Goal: Task Accomplishment & Management: Use online tool/utility

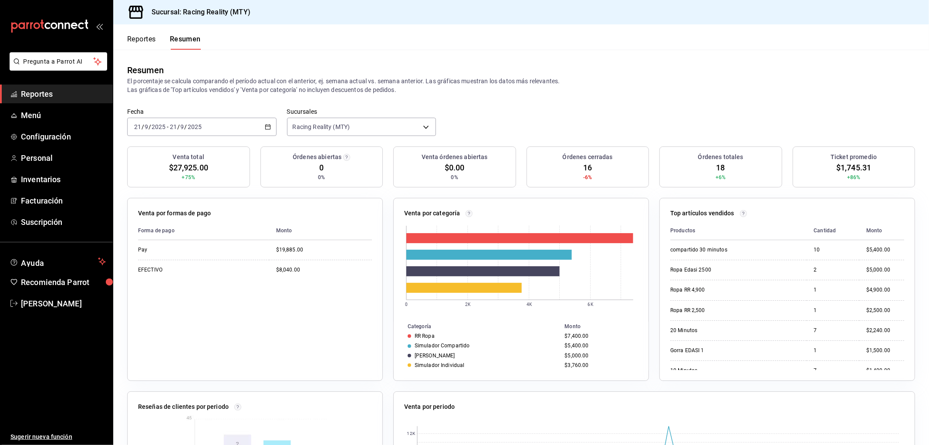
scroll to position [199, 0]
click at [48, 90] on span "Reportes" at bounding box center [63, 94] width 85 height 12
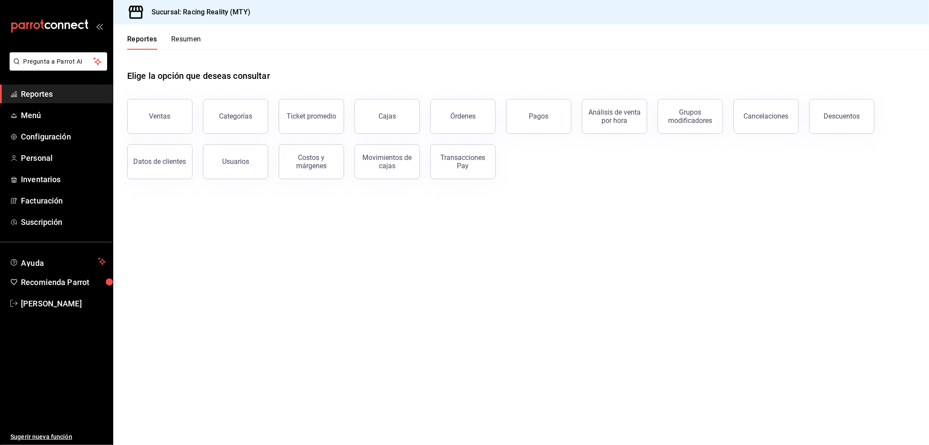
click at [451, 112] on div "Órdenes" at bounding box center [462, 116] width 25 height 8
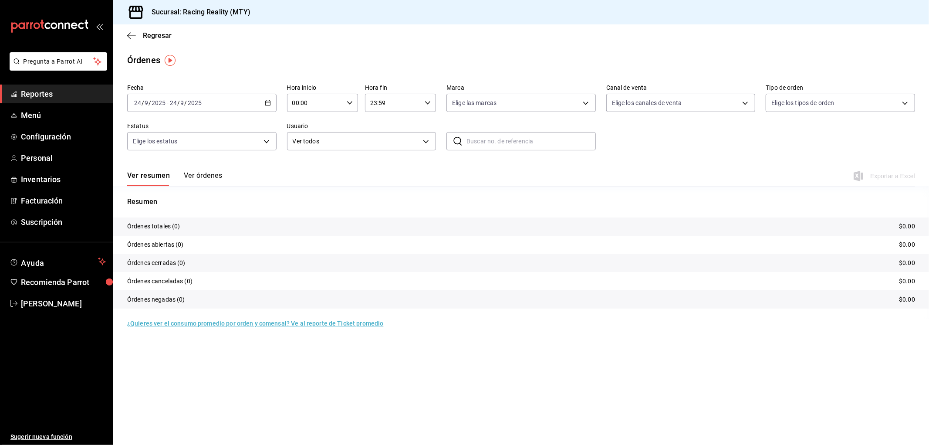
click at [208, 177] on button "Ver órdenes" at bounding box center [203, 178] width 38 height 15
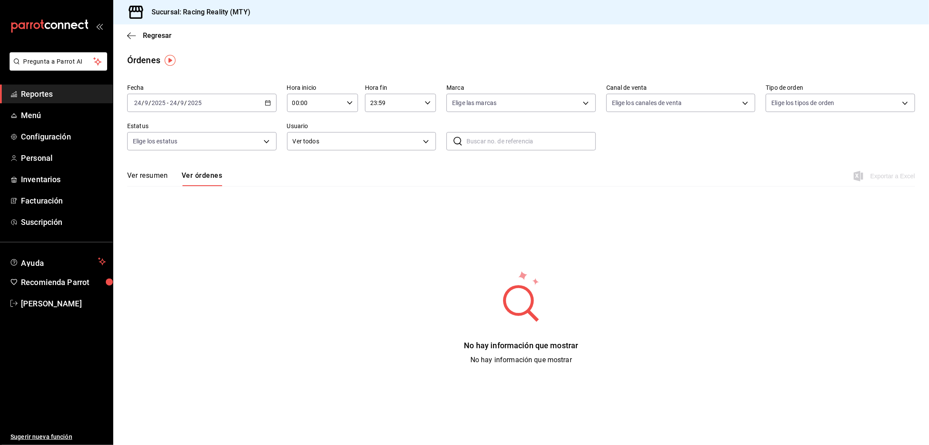
click at [219, 76] on main "Regresar Órdenes Fecha [DATE] [DATE] - [DATE] [DATE] Hora inicio 00:00 Hora ini…" at bounding box center [521, 234] width 816 height 420
click at [214, 101] on div "[DATE] [DATE] - [DATE] [DATE]" at bounding box center [201, 103] width 149 height 18
click at [152, 223] on span "Rango de fechas" at bounding box center [168, 227] width 67 height 9
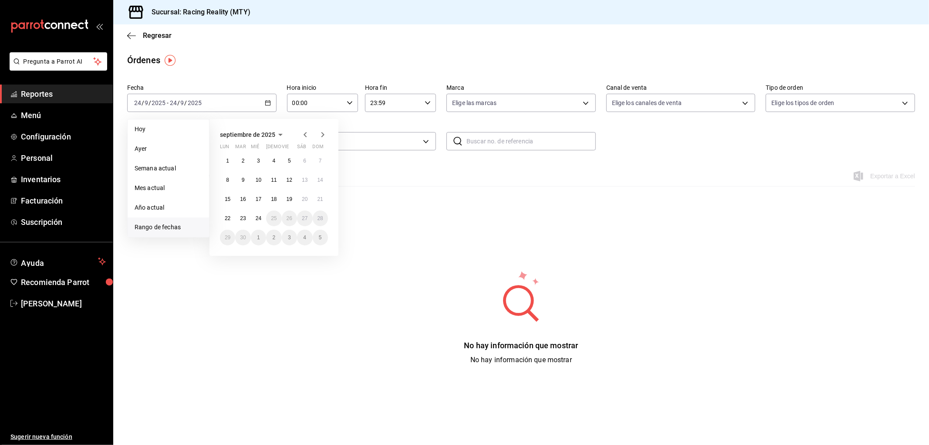
click at [297, 135] on div "septiembre de 2025" at bounding box center [274, 134] width 108 height 10
click at [304, 134] on icon "button" at bounding box center [305, 134] width 10 height 10
click at [259, 218] on abbr "23" at bounding box center [259, 218] width 6 height 6
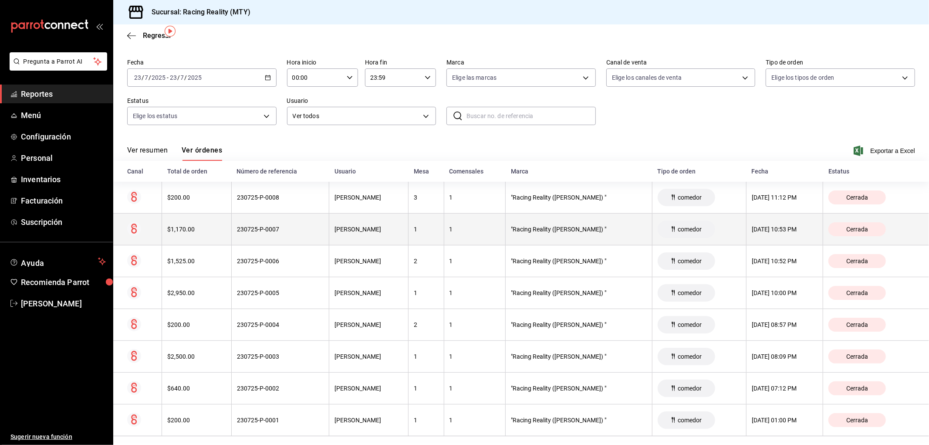
scroll to position [35, 0]
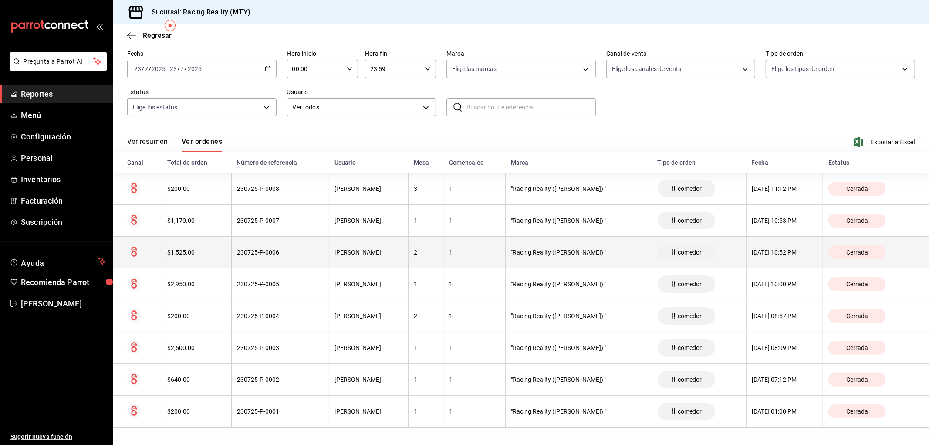
click at [186, 253] on div "$1,525.00" at bounding box center [196, 252] width 59 height 7
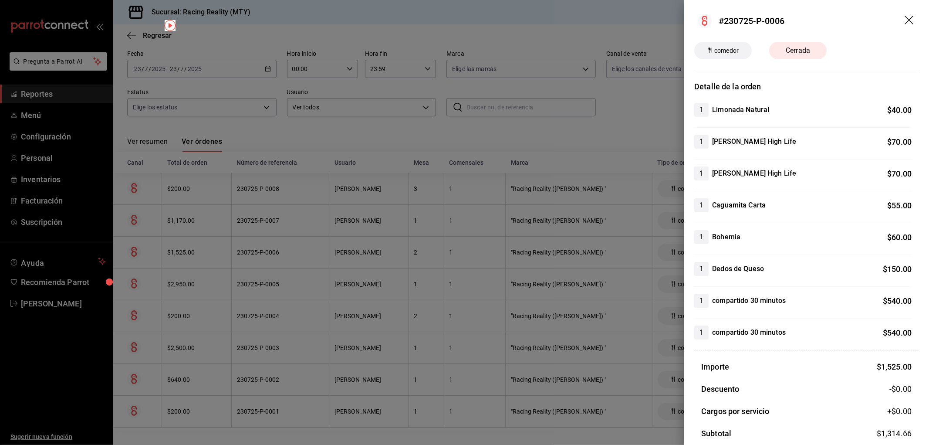
click at [485, 179] on div at bounding box center [464, 222] width 929 height 445
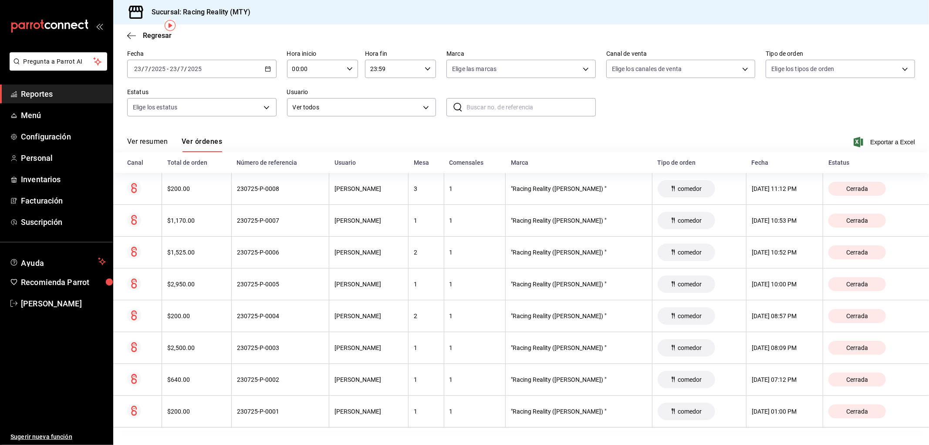
click at [265, 68] on icon "button" at bounding box center [268, 69] width 6 height 6
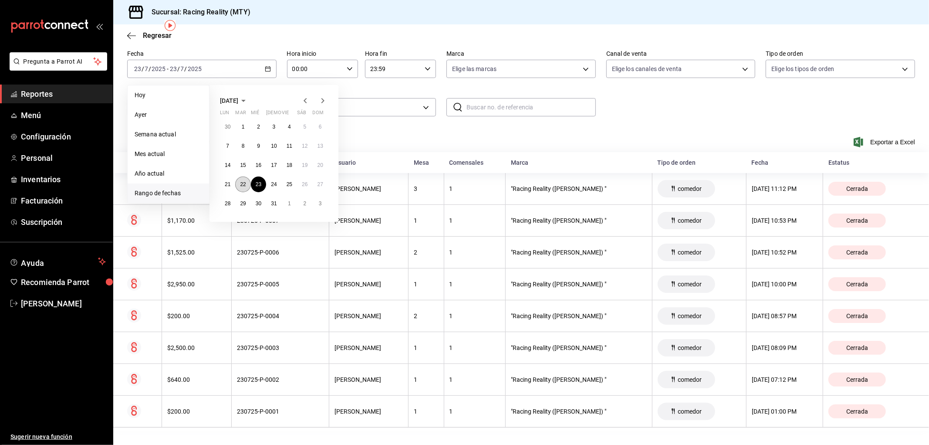
click at [240, 181] on abbr "22" at bounding box center [243, 184] width 6 height 6
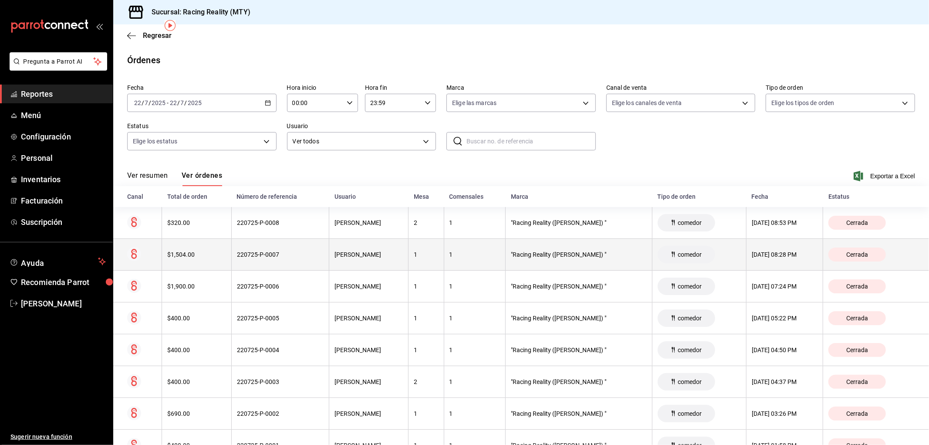
scroll to position [35, 0]
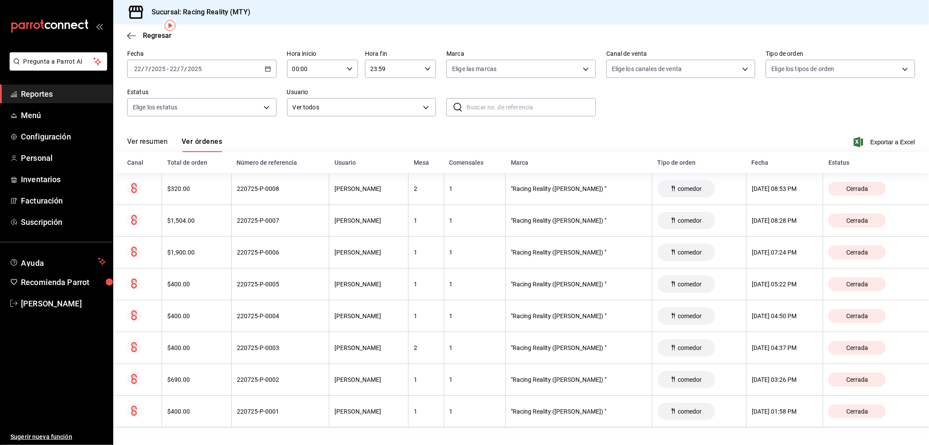
click at [252, 67] on div "[DATE] [DATE] - [DATE] [DATE]" at bounding box center [201, 69] width 149 height 18
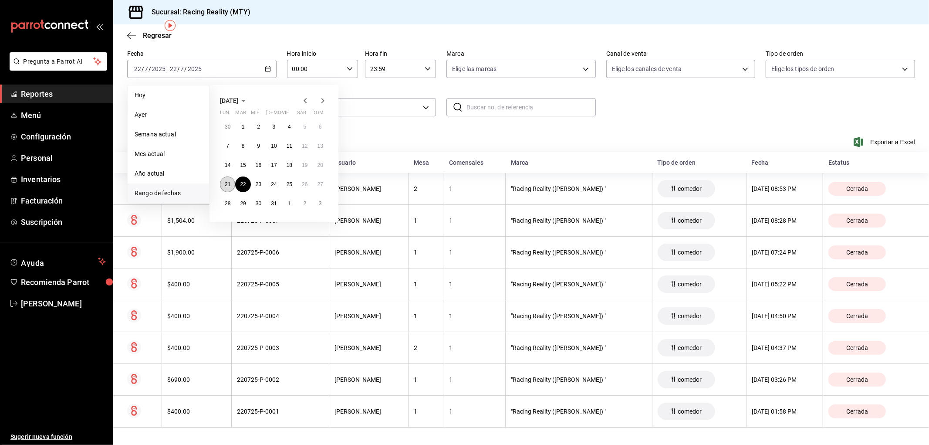
click at [230, 182] on abbr "21" at bounding box center [228, 184] width 6 height 6
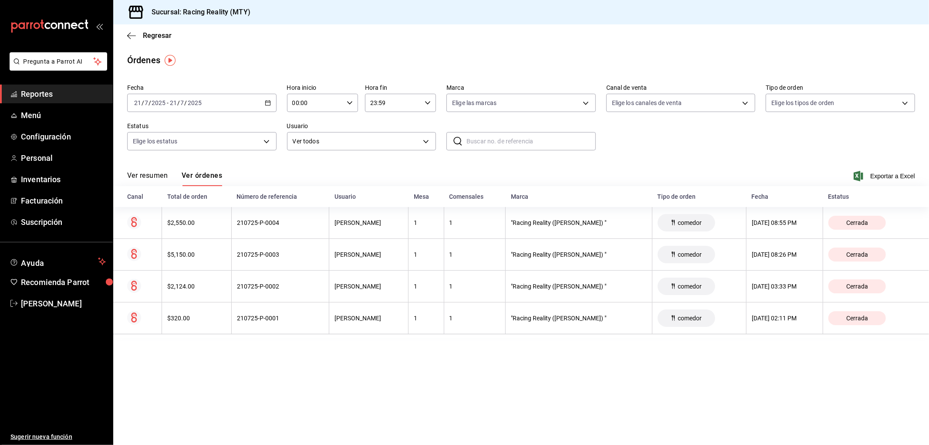
click at [253, 108] on div "[DATE] [DATE] - [DATE] [DATE]" at bounding box center [201, 103] width 149 height 18
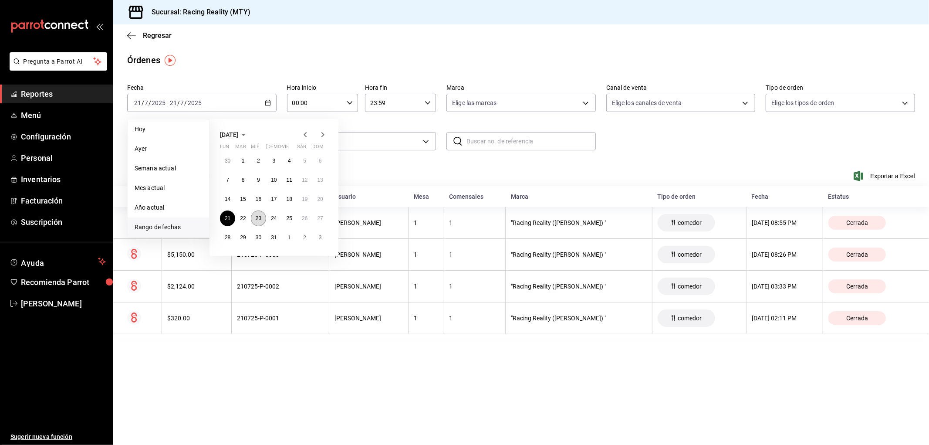
click at [258, 215] on abbr "23" at bounding box center [259, 218] width 6 height 6
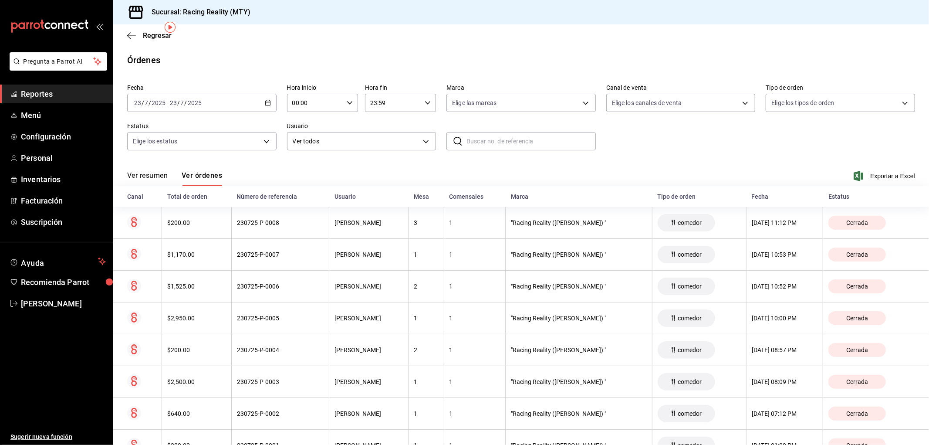
scroll to position [35, 0]
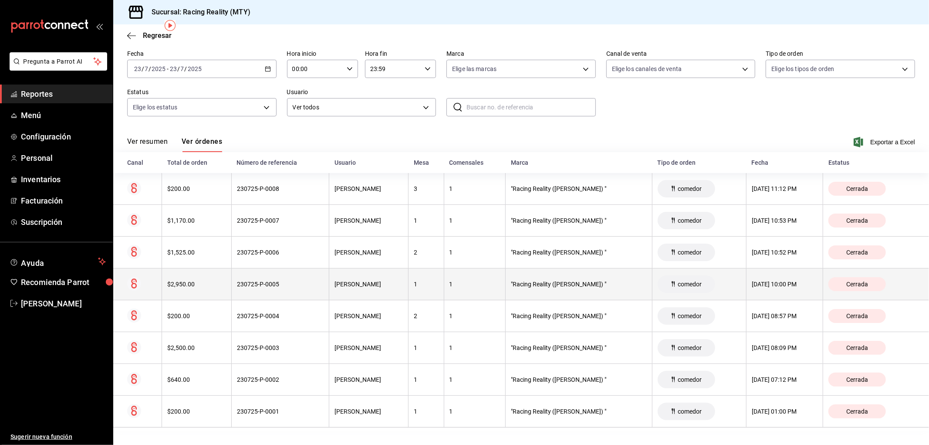
click at [334, 285] on div "[PERSON_NAME]" at bounding box center [368, 283] width 68 height 7
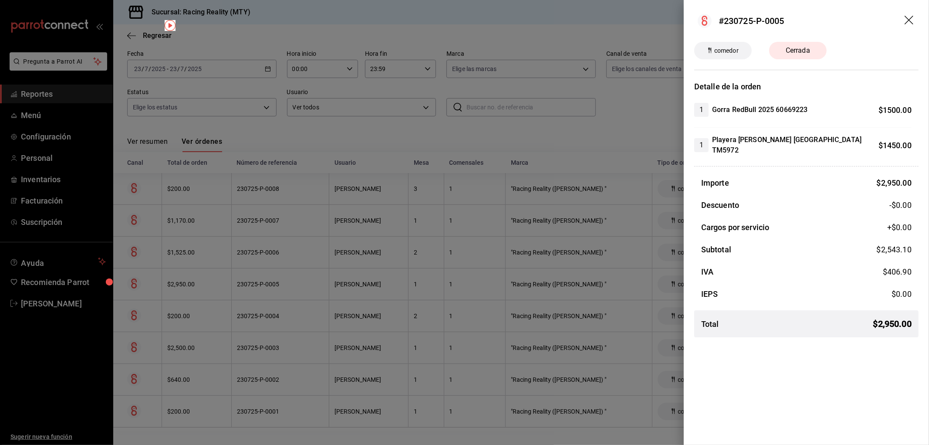
click at [284, 145] on div at bounding box center [464, 222] width 929 height 445
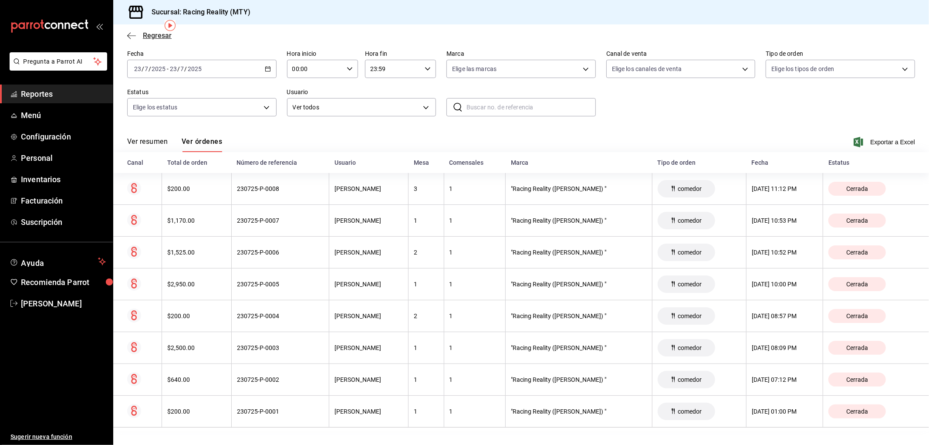
click at [127, 35] on icon "button" at bounding box center [131, 36] width 9 height 8
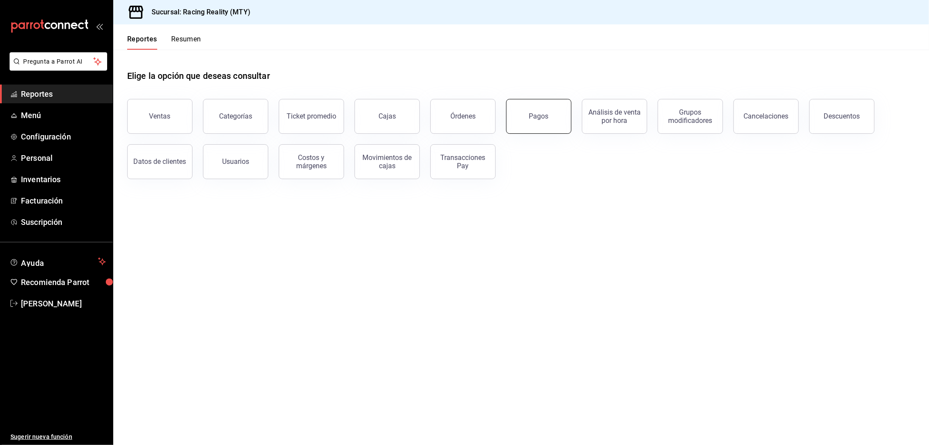
click at [536, 115] on div "Pagos" at bounding box center [539, 116] width 20 height 8
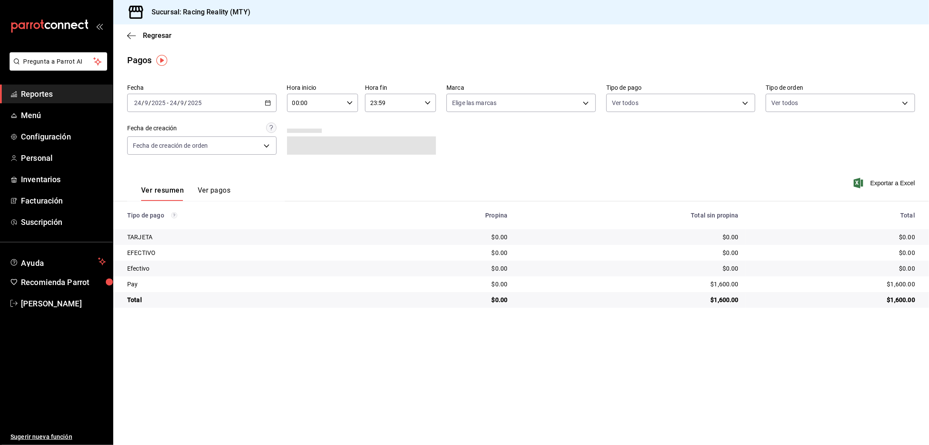
click at [255, 105] on div "[DATE] [DATE] - [DATE] [DATE]" at bounding box center [201, 103] width 149 height 18
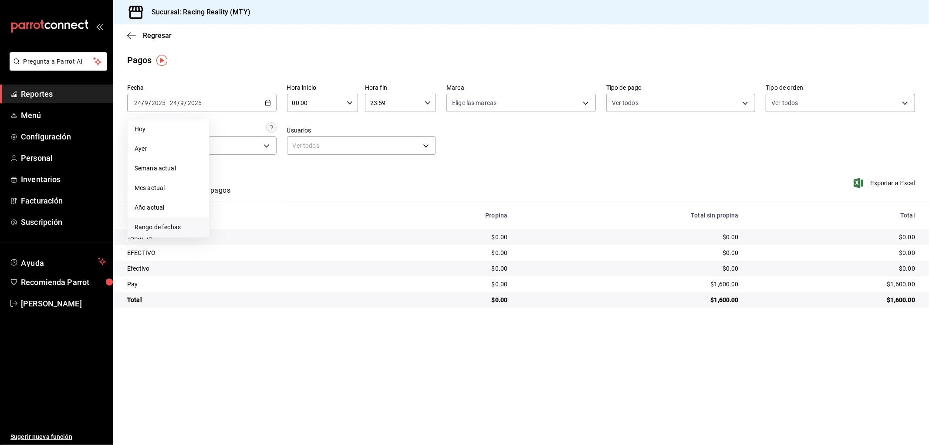
click at [167, 227] on span "Rango de fechas" at bounding box center [168, 227] width 67 height 9
click at [304, 132] on icon "button" at bounding box center [305, 134] width 10 height 10
click at [324, 133] on icon "button" at bounding box center [322, 134] width 10 height 10
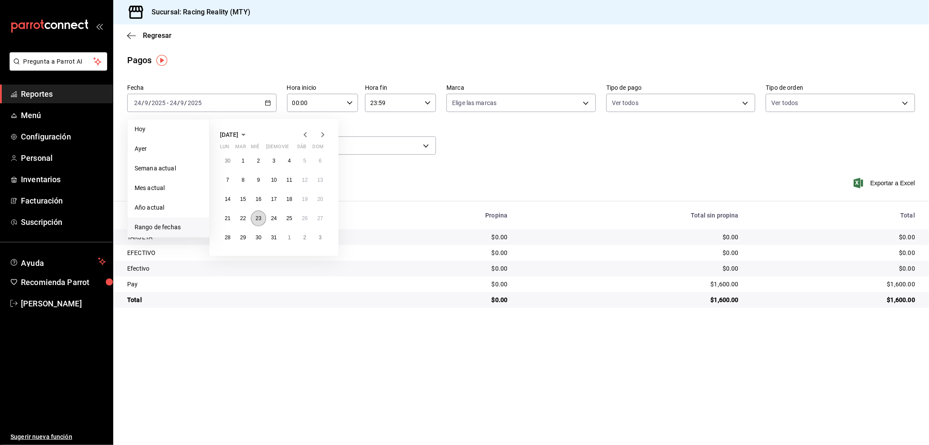
click at [259, 218] on abbr "23" at bounding box center [259, 218] width 6 height 6
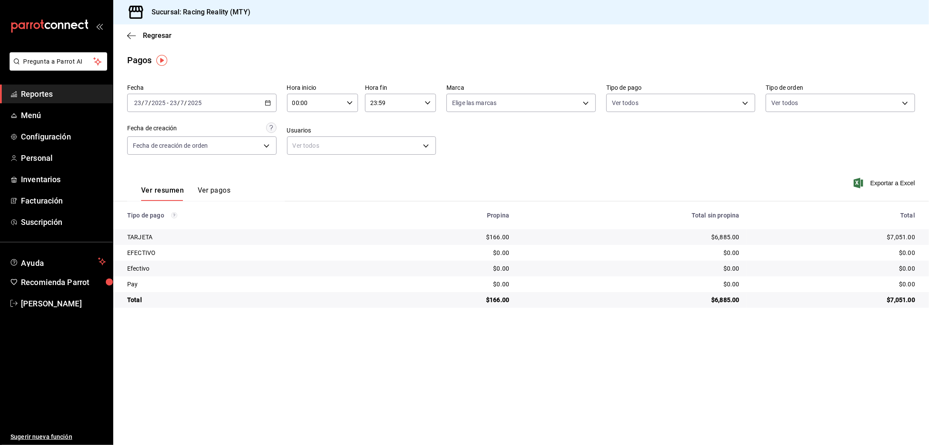
click at [217, 192] on button "Ver pagos" at bounding box center [214, 193] width 33 height 15
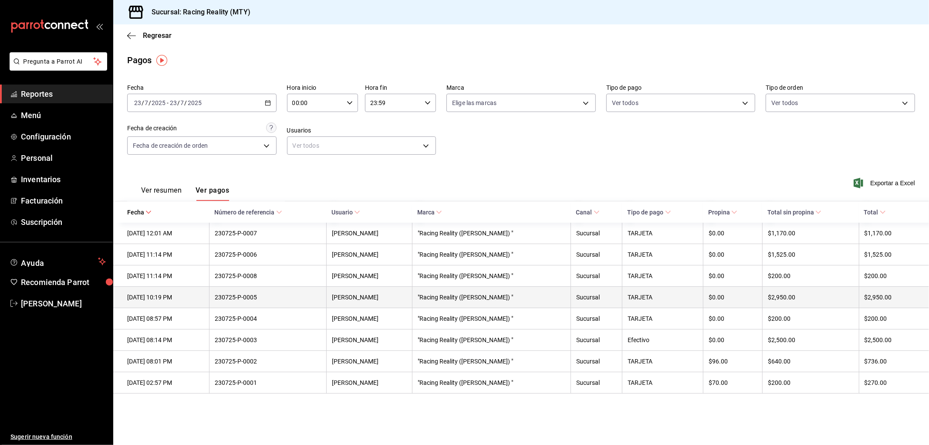
click at [879, 299] on div "$2,950.00" at bounding box center [889, 297] width 51 height 7
click at [130, 305] on th "[DATE] 10:19 PM" at bounding box center [161, 297] width 96 height 21
click at [326, 299] on th "230725-P-0005" at bounding box center [267, 297] width 117 height 21
click at [170, 293] on th "[DATE] 10:19 PM" at bounding box center [161, 297] width 96 height 21
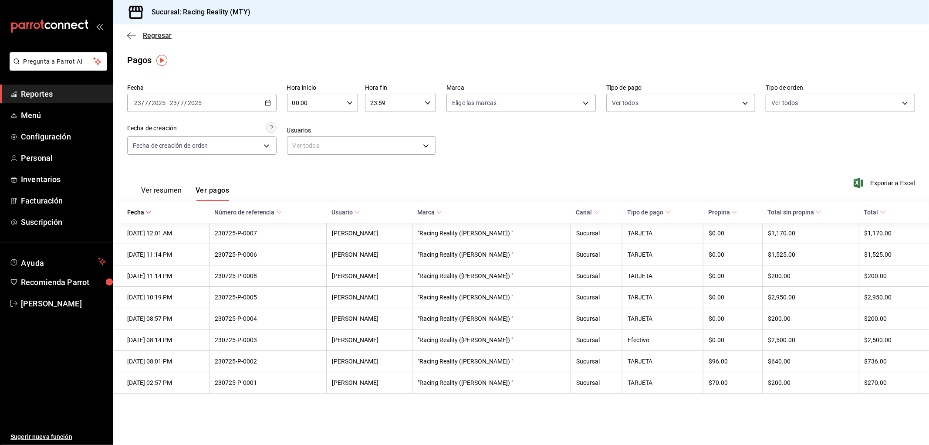
click at [131, 34] on icon "button" at bounding box center [131, 36] width 9 height 8
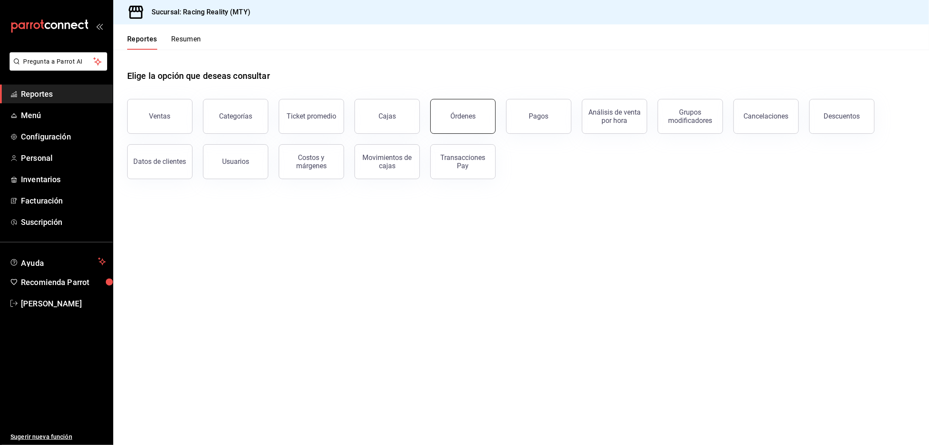
click at [462, 111] on button "Órdenes" at bounding box center [462, 116] width 65 height 35
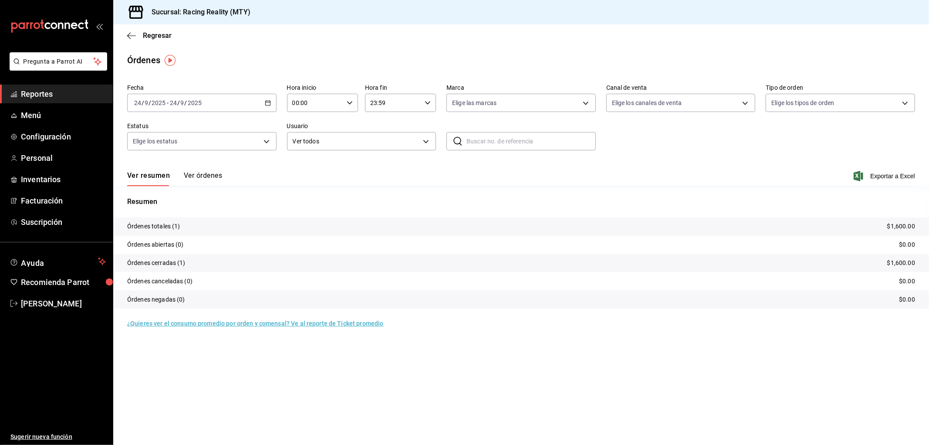
click at [262, 101] on div "[DATE] [DATE] - [DATE] [DATE]" at bounding box center [201, 103] width 149 height 18
click at [159, 225] on span "Rango de fechas" at bounding box center [168, 227] width 67 height 9
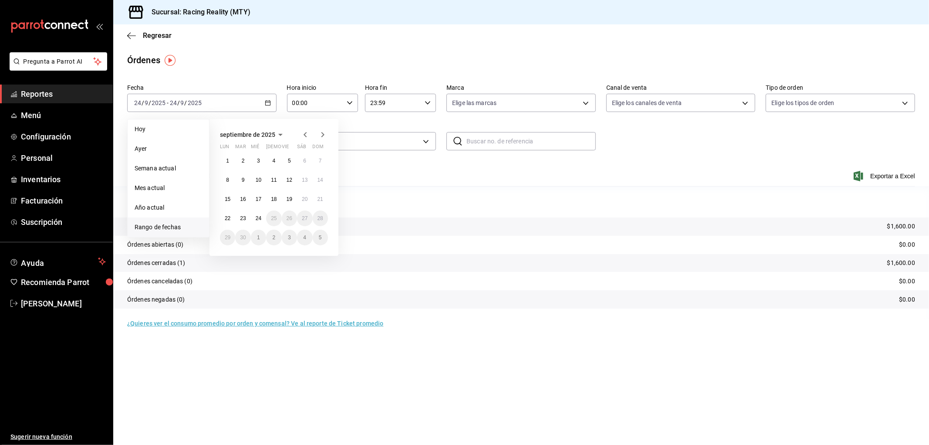
click at [305, 134] on icon "button" at bounding box center [305, 134] width 3 height 5
click at [324, 134] on icon "button" at bounding box center [322, 134] width 10 height 10
click at [257, 216] on abbr "23" at bounding box center [259, 218] width 6 height 6
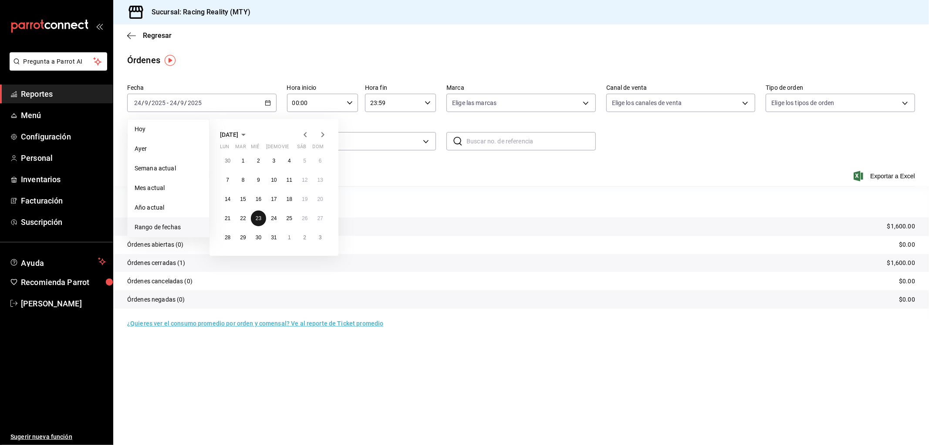
click at [257, 216] on abbr "23" at bounding box center [259, 218] width 6 height 6
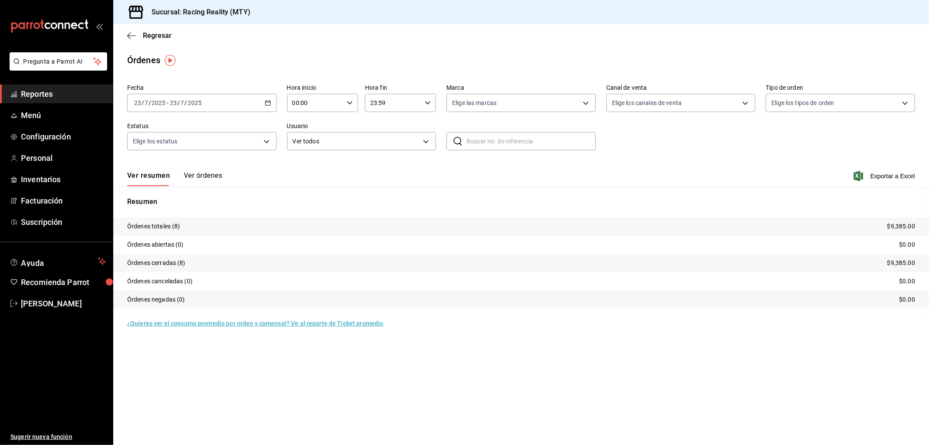
click at [199, 179] on button "Ver órdenes" at bounding box center [203, 178] width 38 height 15
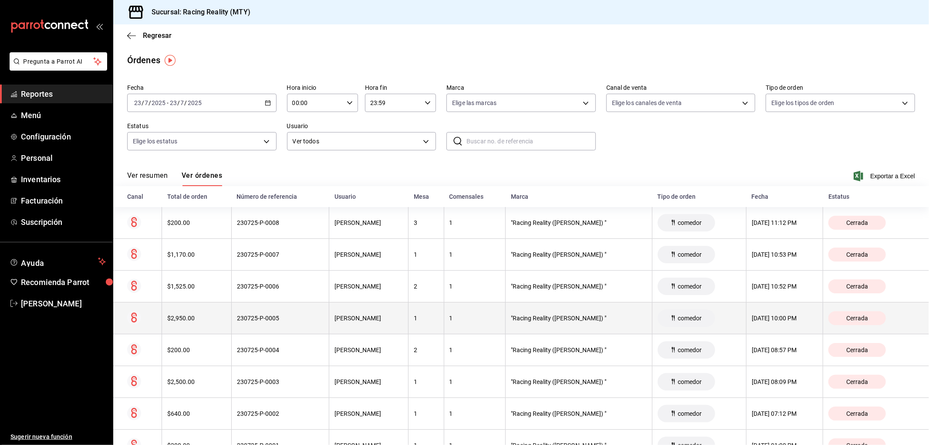
click at [215, 324] on th "$2,950.00" at bounding box center [197, 318] width 70 height 32
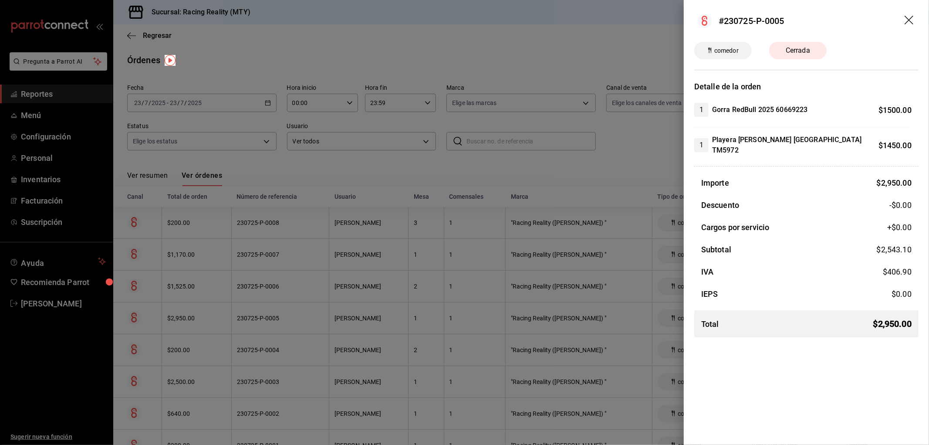
click at [464, 166] on div at bounding box center [464, 222] width 929 height 445
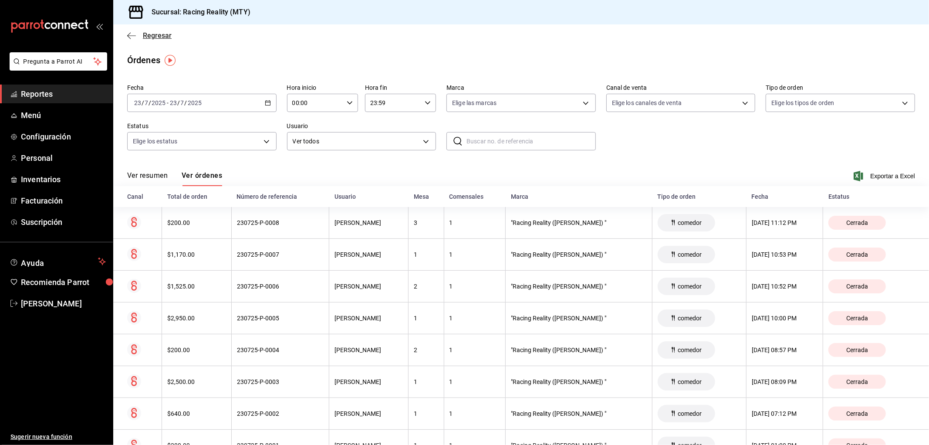
click at [130, 37] on icon "button" at bounding box center [131, 36] width 9 height 8
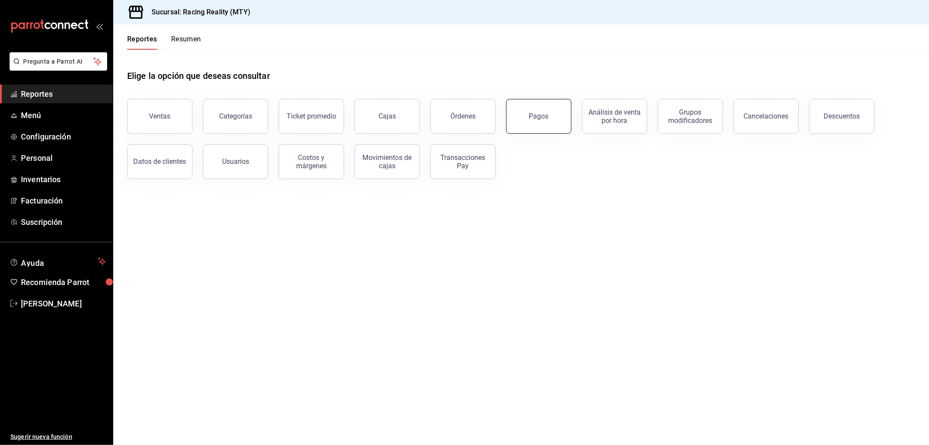
click at [551, 107] on button "Pagos" at bounding box center [538, 116] width 65 height 35
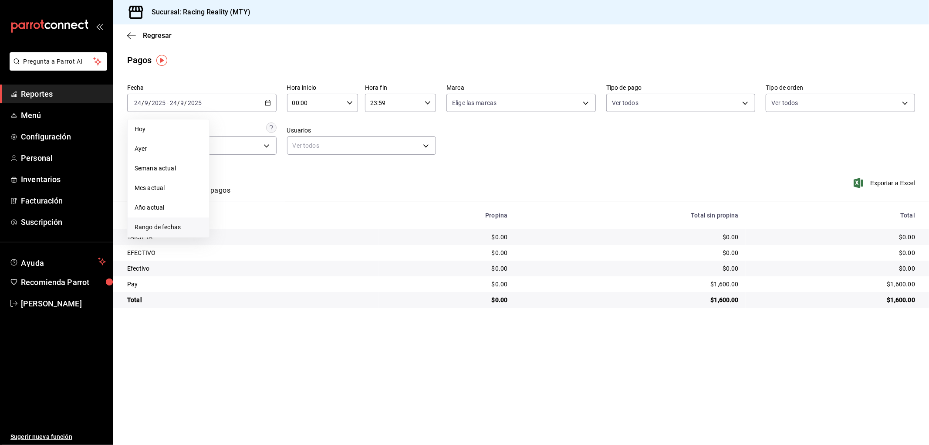
click at [170, 226] on span "Rango de fechas" at bounding box center [168, 227] width 67 height 9
click at [303, 131] on icon "button" at bounding box center [305, 134] width 10 height 10
click at [262, 217] on button "23" at bounding box center [258, 218] width 15 height 16
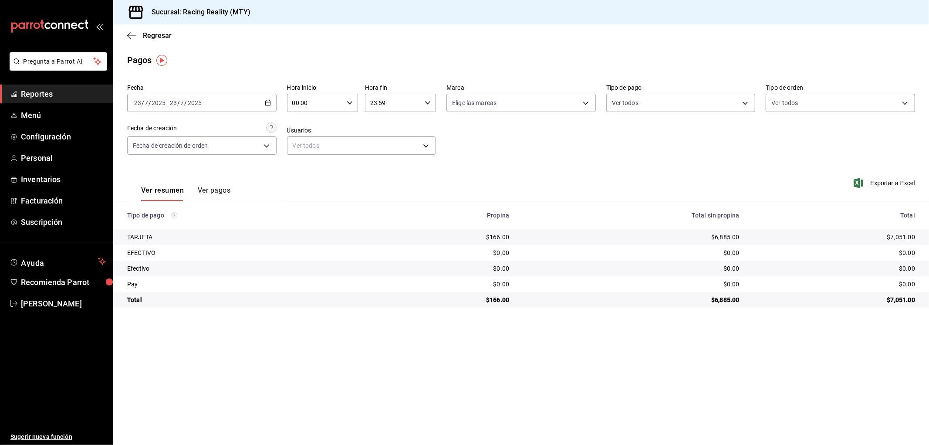
click at [204, 188] on button "Ver pagos" at bounding box center [214, 193] width 33 height 15
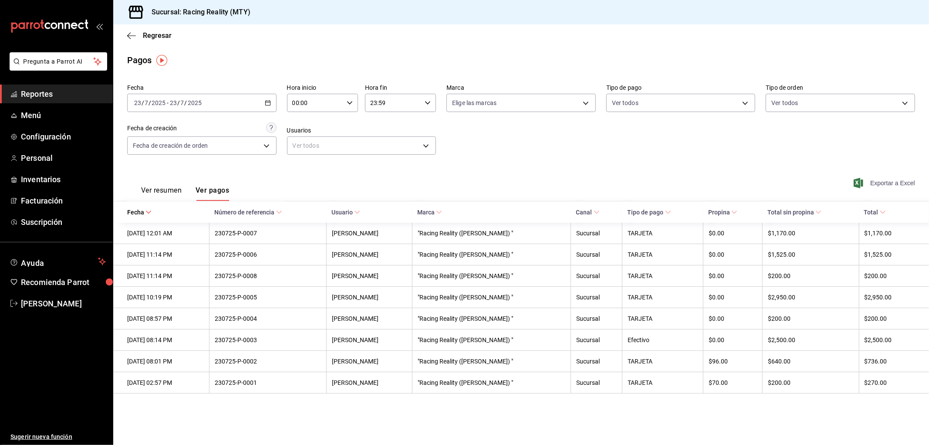
click at [883, 185] on span "Exportar a Excel" at bounding box center [885, 183] width 60 height 10
